Goal: Task Accomplishment & Management: Manage account settings

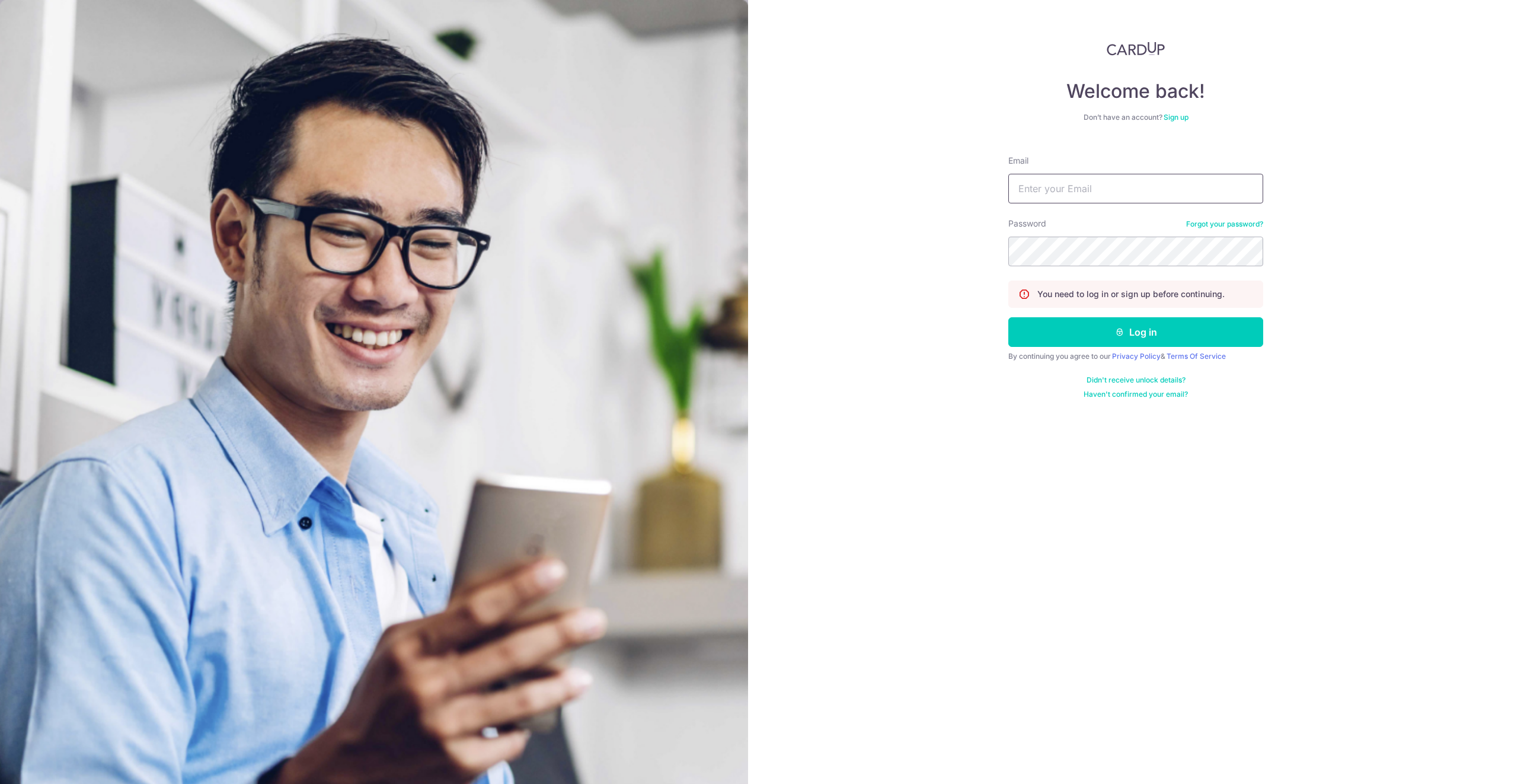
click at [1097, 189] on input "Email" at bounding box center [1135, 188] width 255 height 30
type input "[EMAIL_ADDRESS][DOMAIN_NAME]"
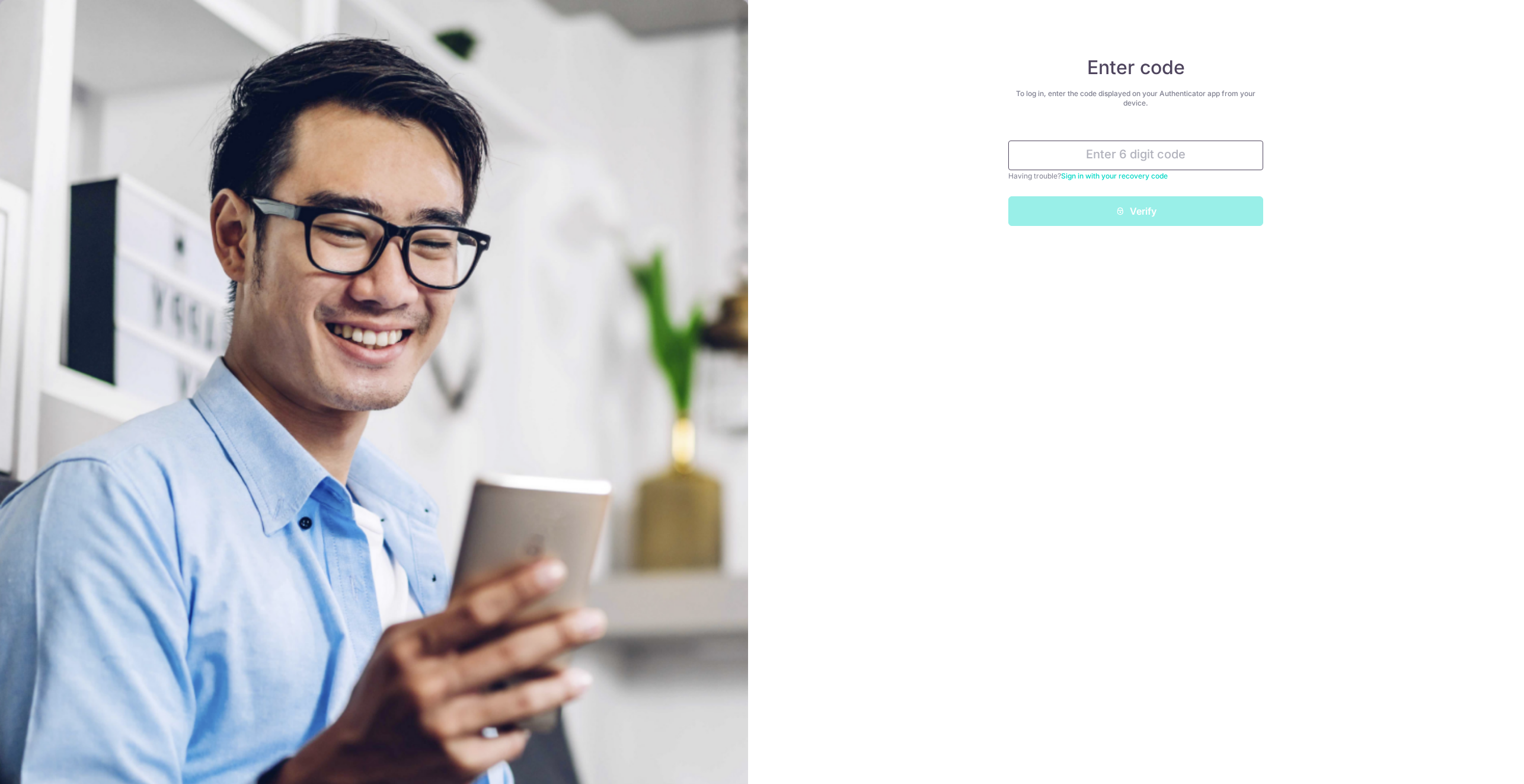
paste input "476930"
type input "476930"
click at [1230, 214] on button "Verify" at bounding box center [1135, 211] width 255 height 30
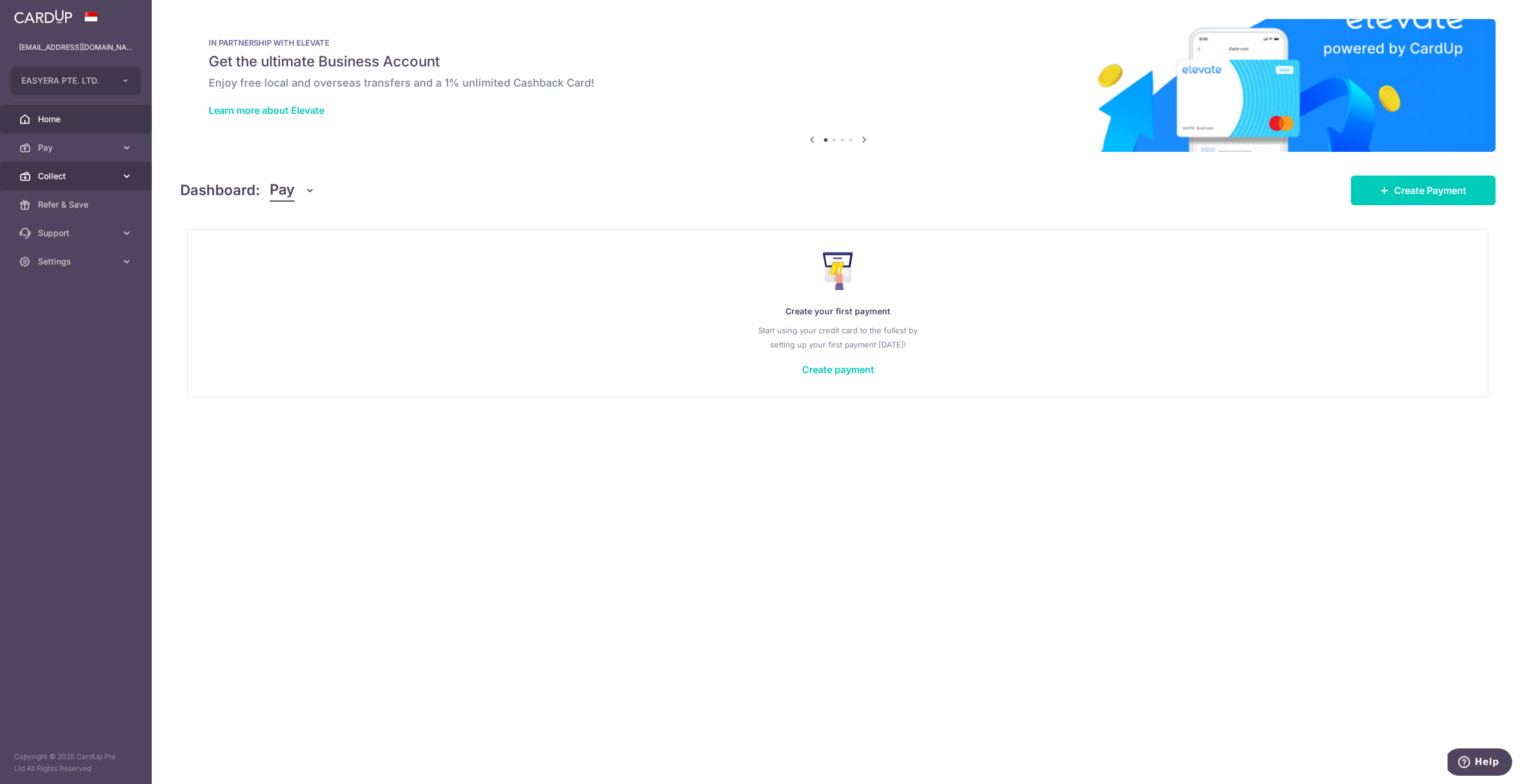
click at [68, 162] on link "Collect" at bounding box center [76, 176] width 152 height 28
click at [79, 198] on link "Dashboard" at bounding box center [76, 204] width 152 height 28
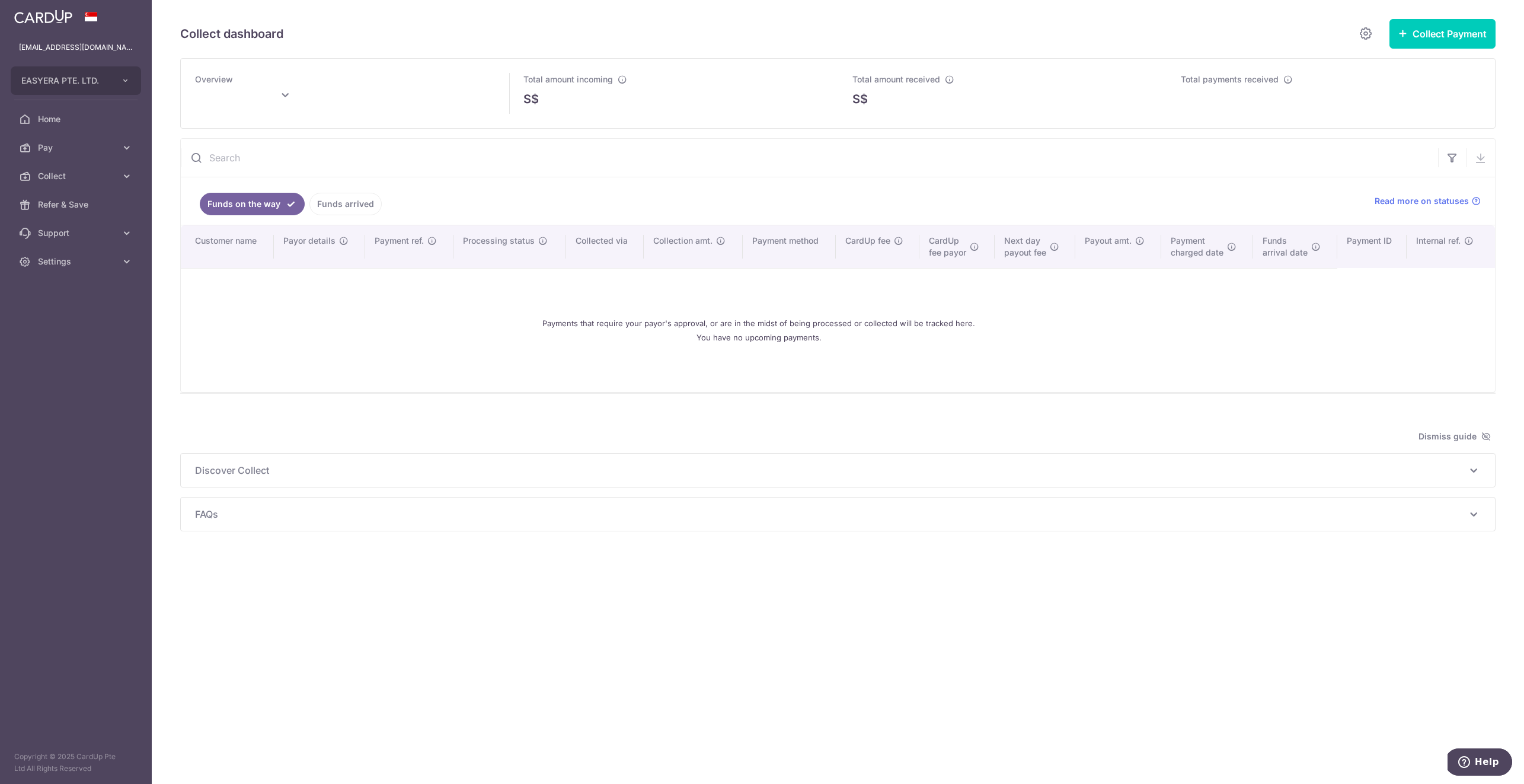
type input "October 2025"
